Goal: Information Seeking & Learning: Understand process/instructions

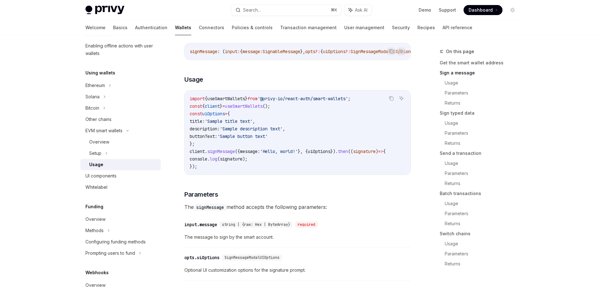
scroll to position [248, 0]
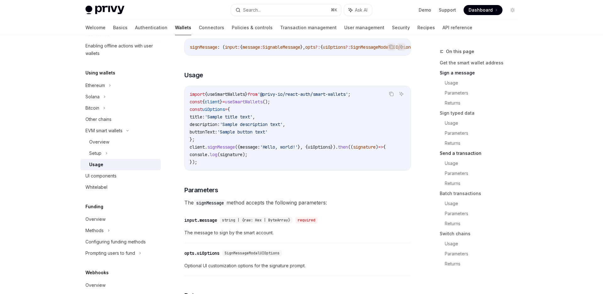
click at [459, 153] on link "Send a transaction" at bounding box center [480, 153] width 83 height 10
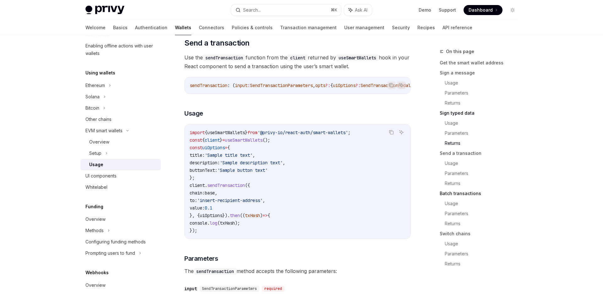
scroll to position [910, 0]
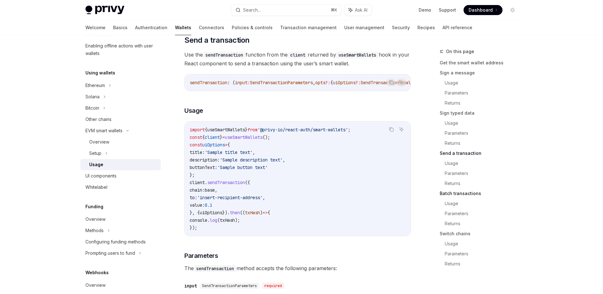
click at [459, 194] on link "Batch transactions" at bounding box center [480, 193] width 83 height 10
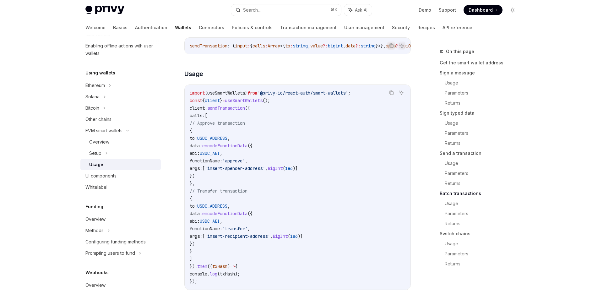
scroll to position [1325, 0]
click at [293, 134] on code "import { useSmartWallets } from '@privy-io/react-auth/smart-wallets' ; const { …" at bounding box center [298, 187] width 216 height 196
